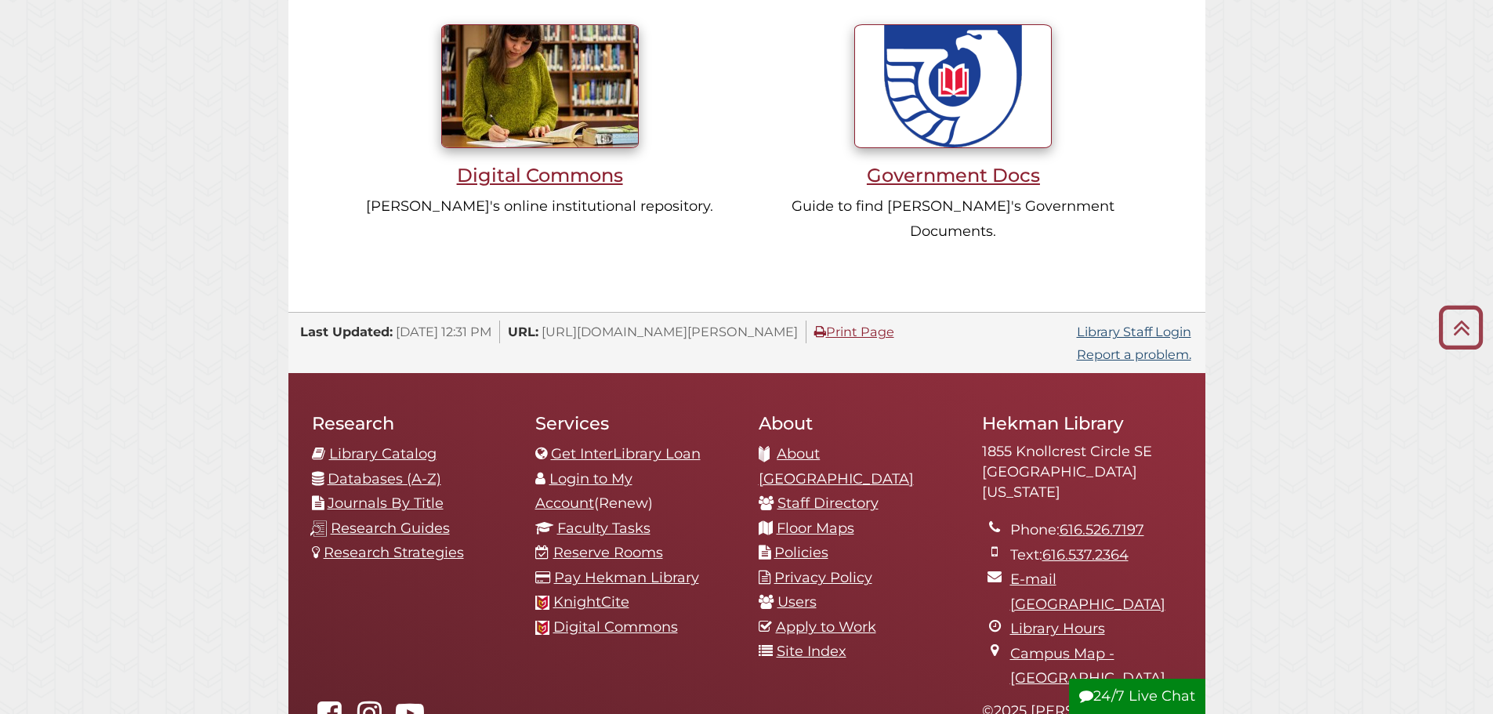
scroll to position [1640, 0]
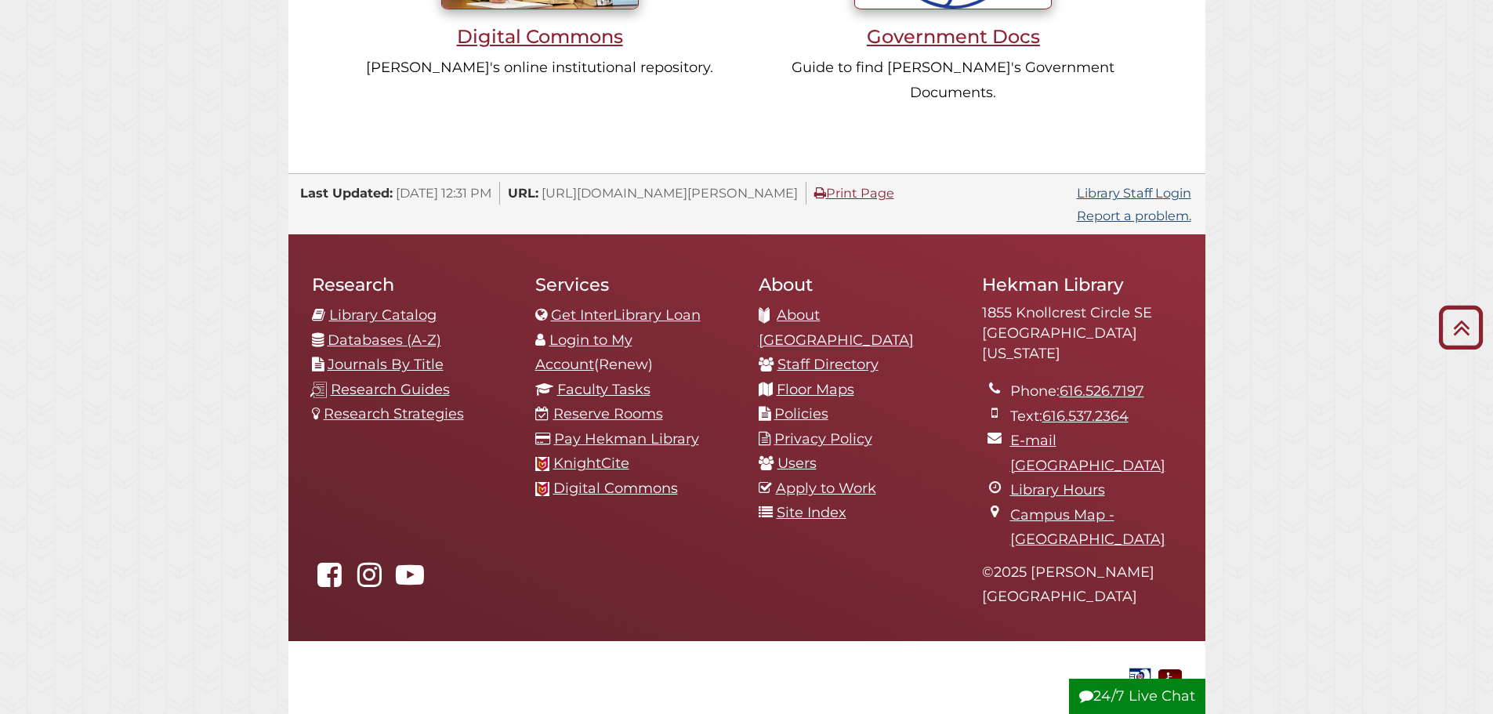
click at [600, 430] on link "Pay Hekman Library" at bounding box center [626, 438] width 145 height 17
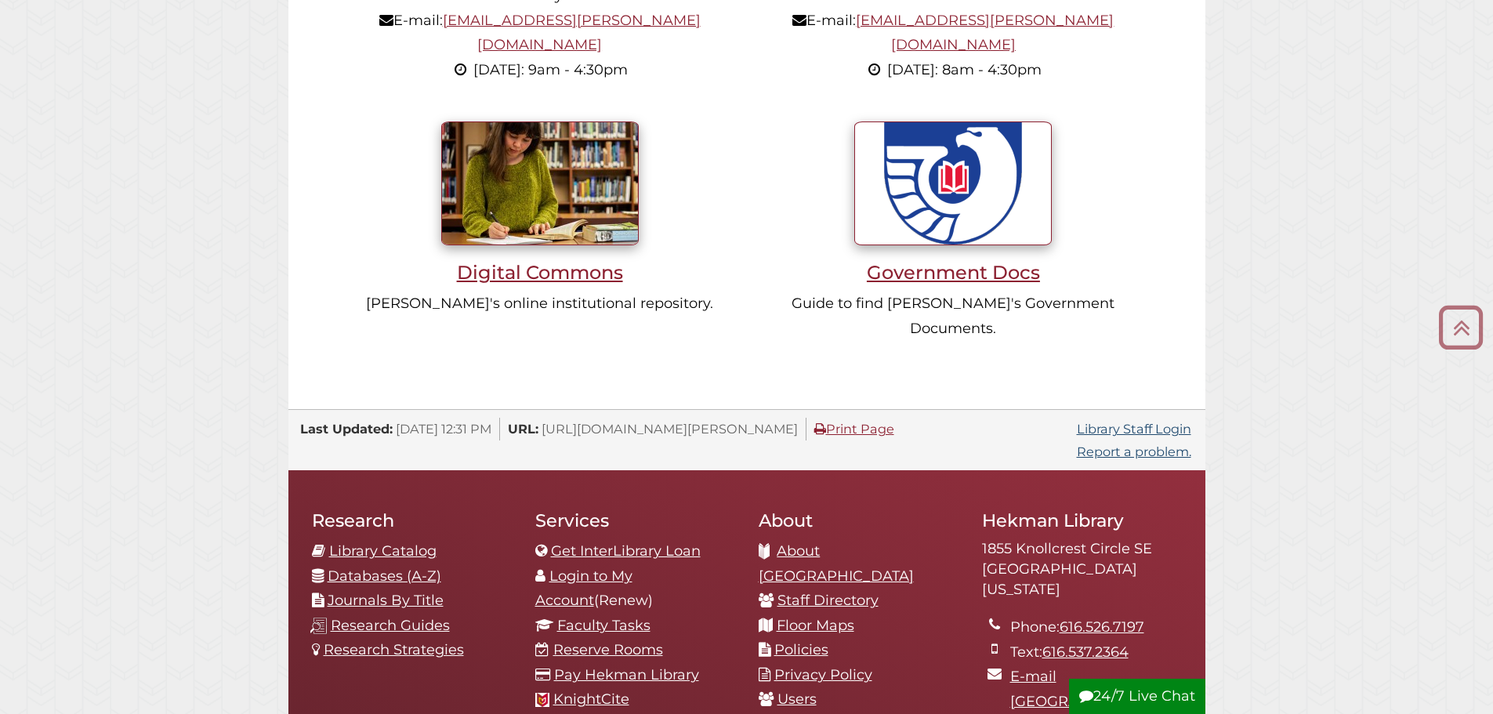
scroll to position [1640, 0]
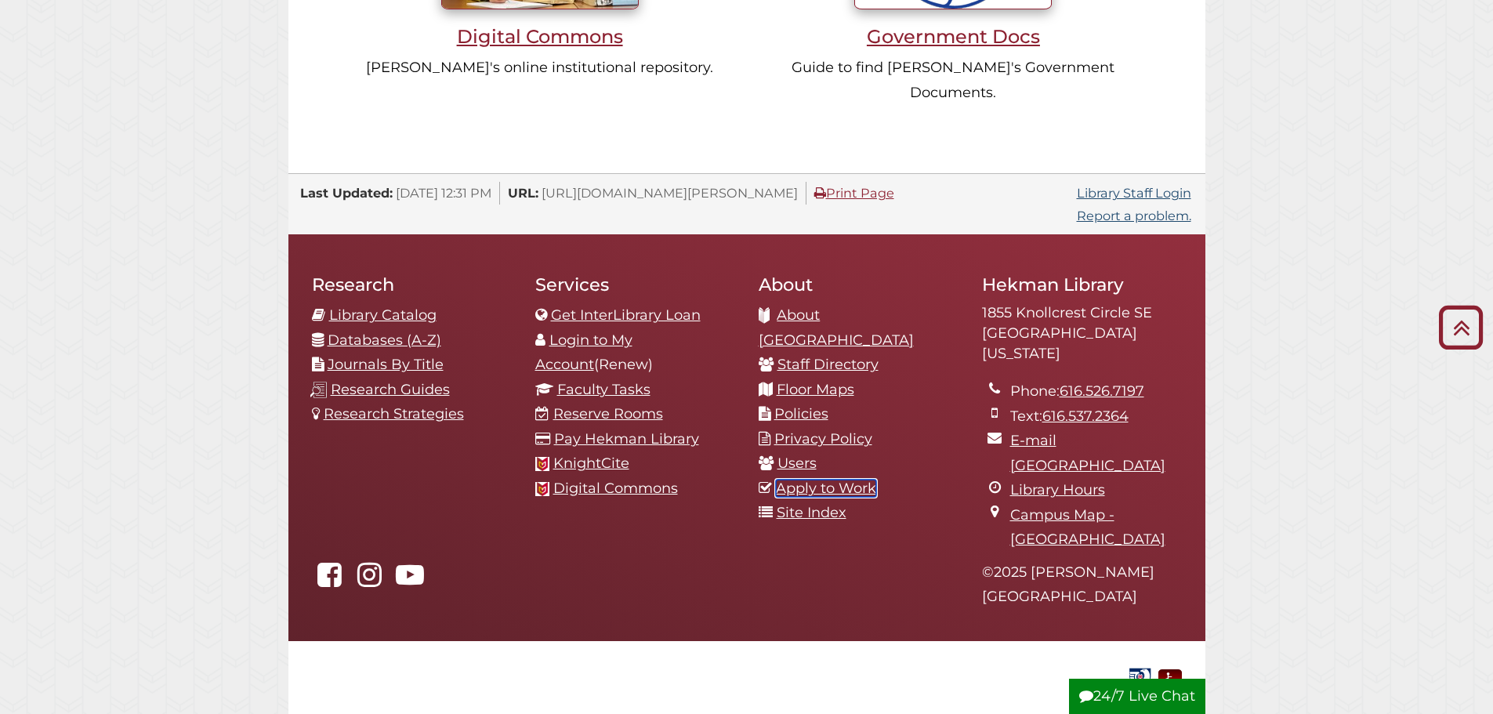
click at [844, 480] on link "Apply to Work" at bounding box center [826, 488] width 100 height 17
